Goal: Navigation & Orientation: Find specific page/section

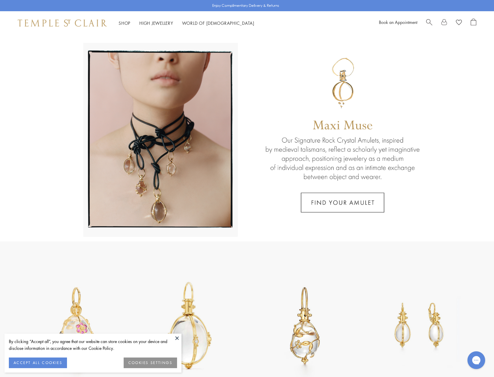
click at [317, 201] on link at bounding box center [247, 138] width 494 height 206
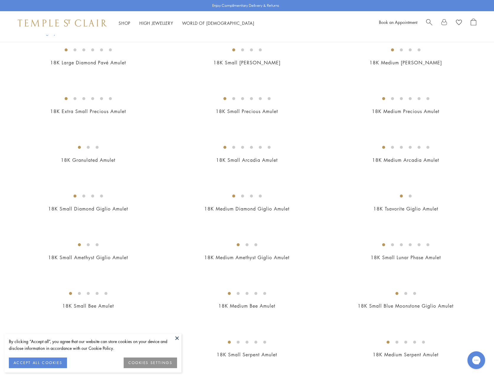
scroll to position [796, 0]
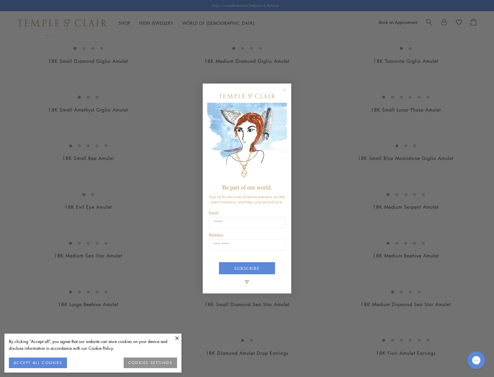
click at [285, 91] on circle "Close dialog" at bounding box center [284, 89] width 7 height 7
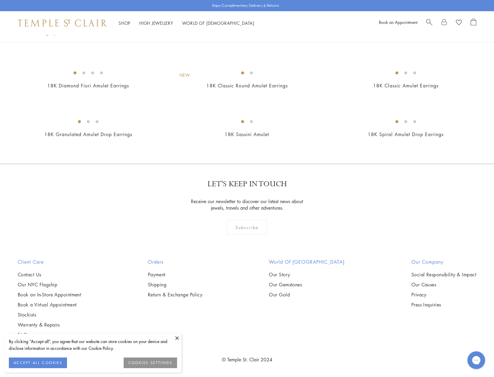
scroll to position [2005, 0]
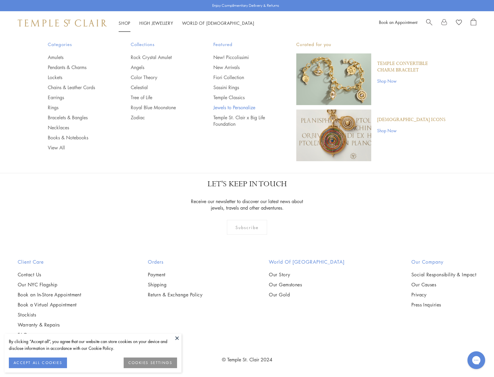
click at [216, 107] on link "Jewels to Personalize" at bounding box center [242, 107] width 59 height 6
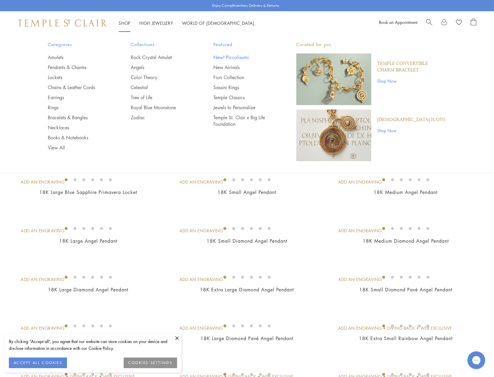
click at [226, 57] on link "New! Piccolissimi" at bounding box center [242, 57] width 59 height 6
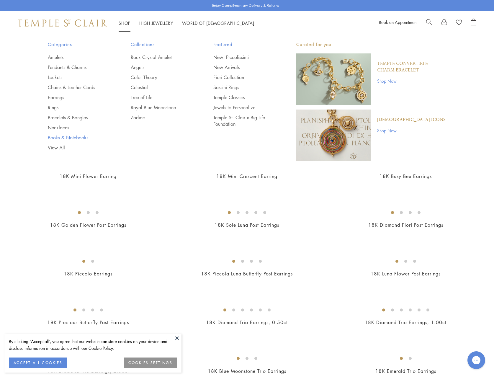
click at [70, 135] on link "Books & Notebooks" at bounding box center [77, 137] width 59 height 6
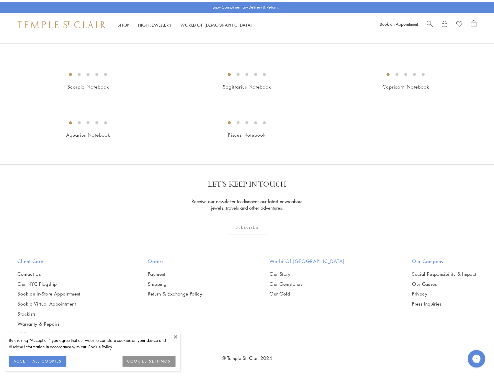
scroll to position [501, 0]
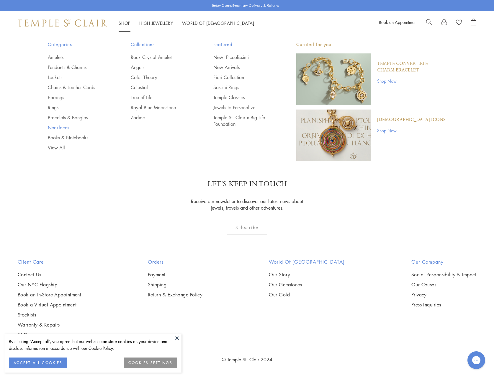
click at [63, 126] on link "Necklaces" at bounding box center [77, 127] width 59 height 6
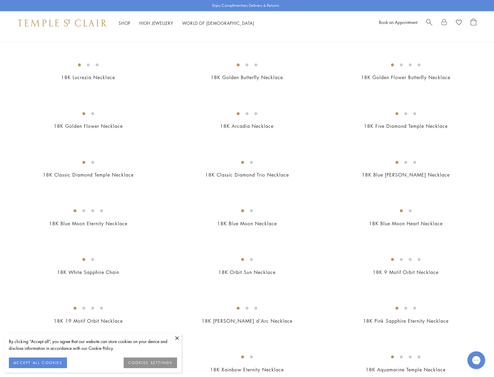
scroll to position [295, 0]
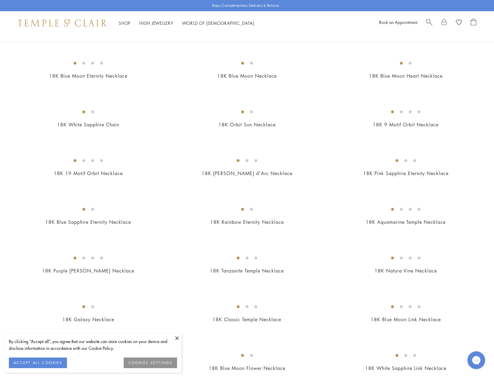
click at [0, 0] on img at bounding box center [0, 0] width 0 height 0
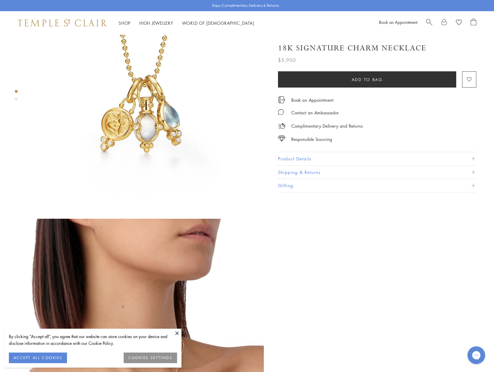
scroll to position [29, 0]
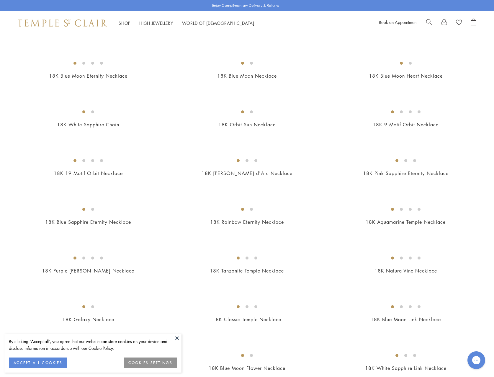
click at [0, 0] on img at bounding box center [0, 0] width 0 height 0
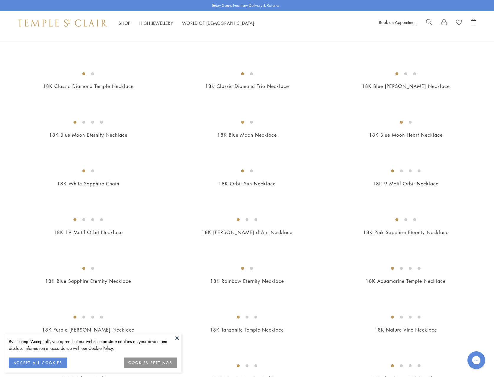
scroll to position [206, 0]
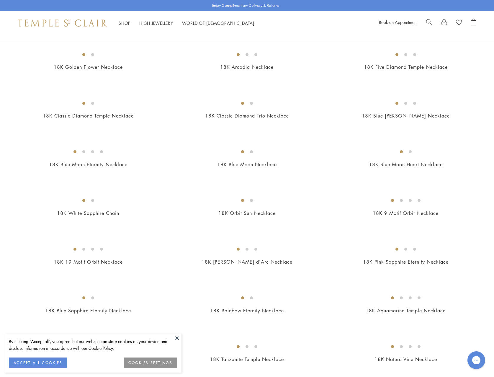
click at [0, 0] on img at bounding box center [0, 0] width 0 height 0
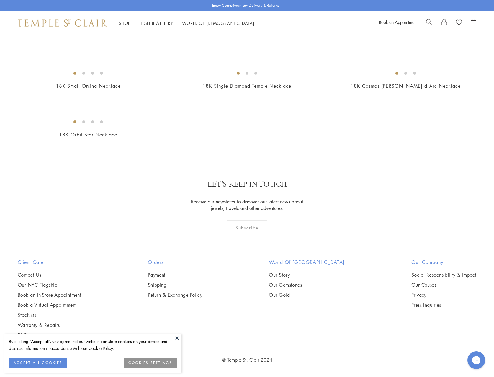
scroll to position [1209, 0]
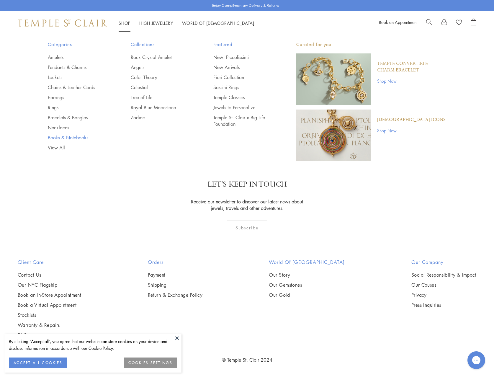
click at [78, 138] on link "Books & Notebooks" at bounding box center [77, 137] width 59 height 6
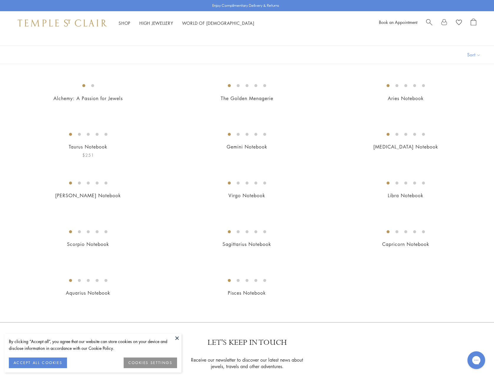
scroll to position [59, 0]
